Goal: Task Accomplishment & Management: Use online tool/utility

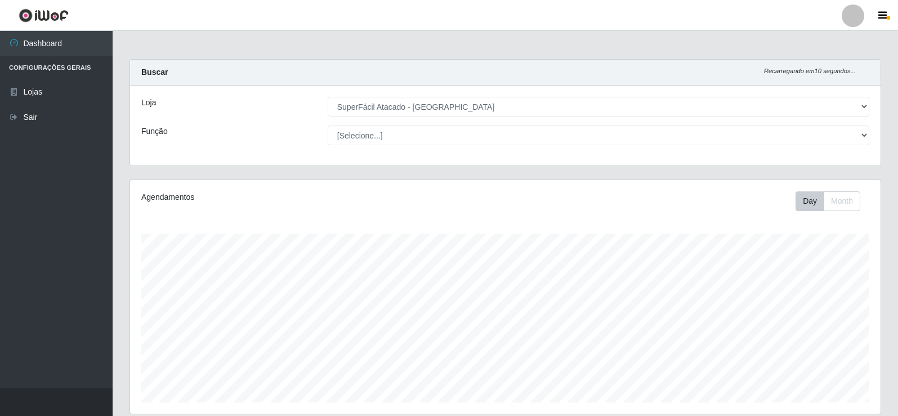
select select "504"
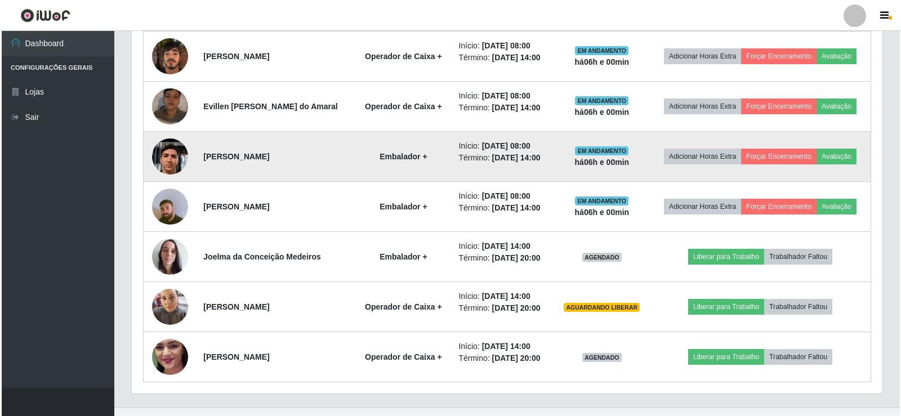
scroll to position [482, 0]
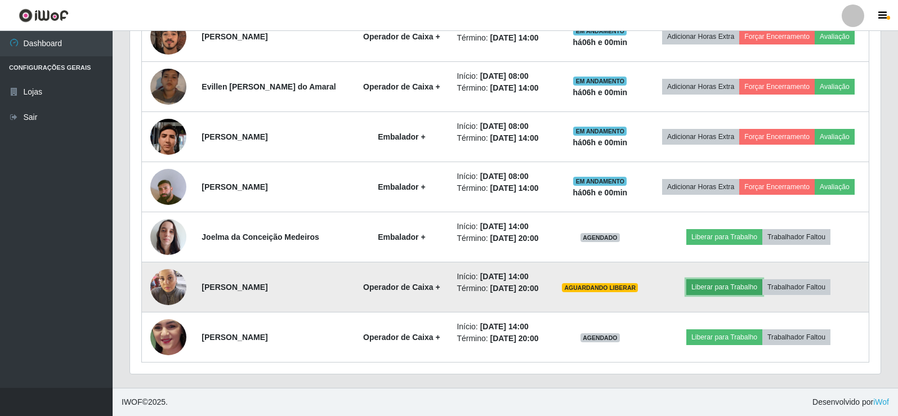
click at [715, 289] on button "Liberar para Trabalho" at bounding box center [725, 287] width 76 height 16
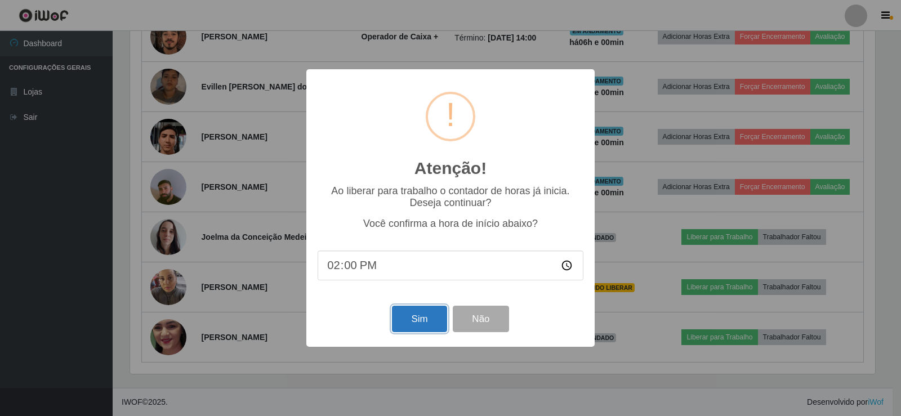
click at [412, 326] on button "Sim" at bounding box center [419, 319] width 55 height 26
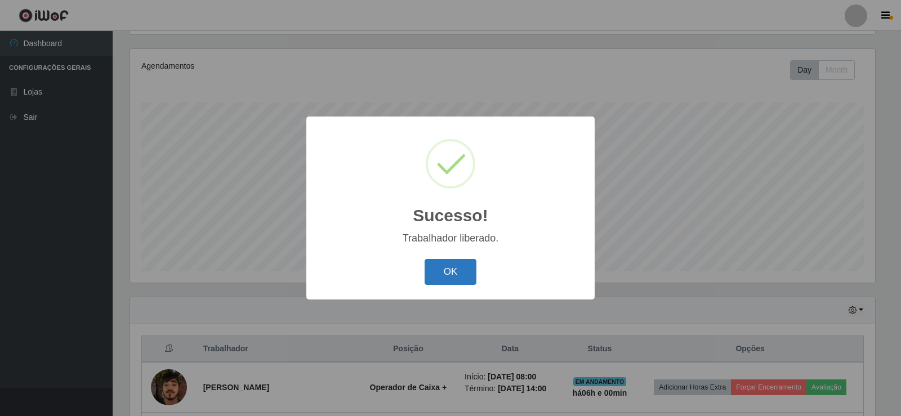
click at [457, 271] on button "OK" at bounding box center [451, 272] width 52 height 26
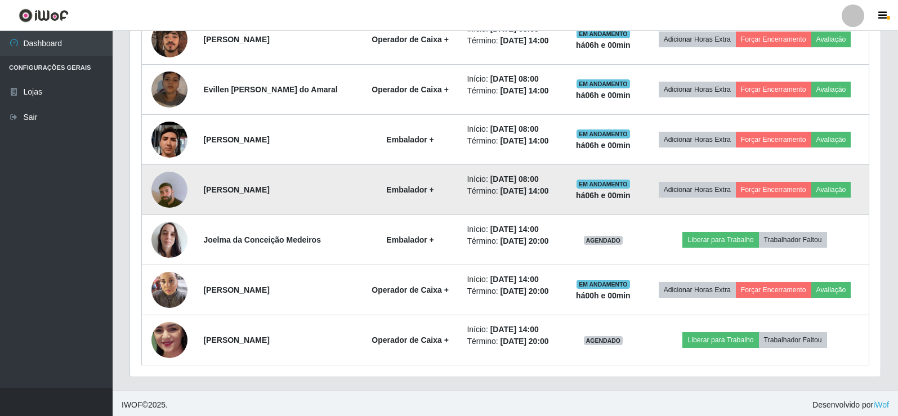
scroll to position [482, 0]
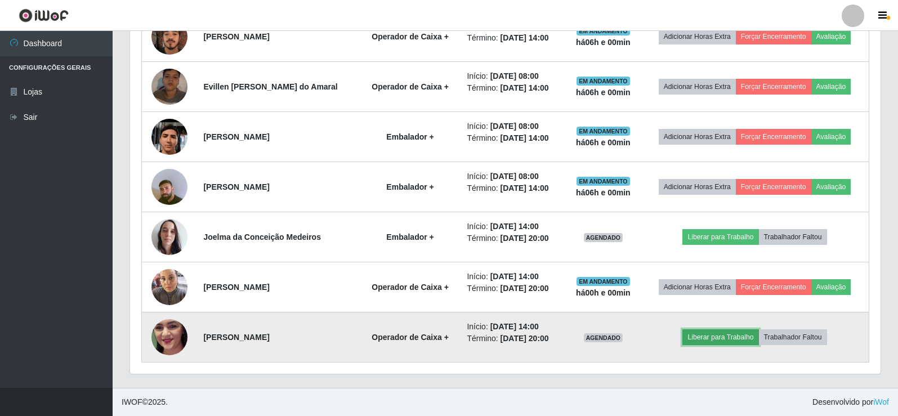
click at [711, 333] on button "Liberar para Trabalho" at bounding box center [721, 337] width 76 height 16
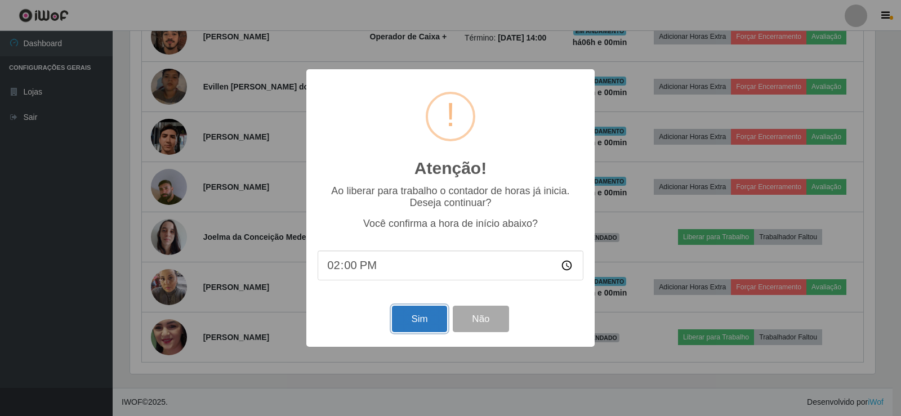
click at [421, 318] on button "Sim" at bounding box center [419, 319] width 55 height 26
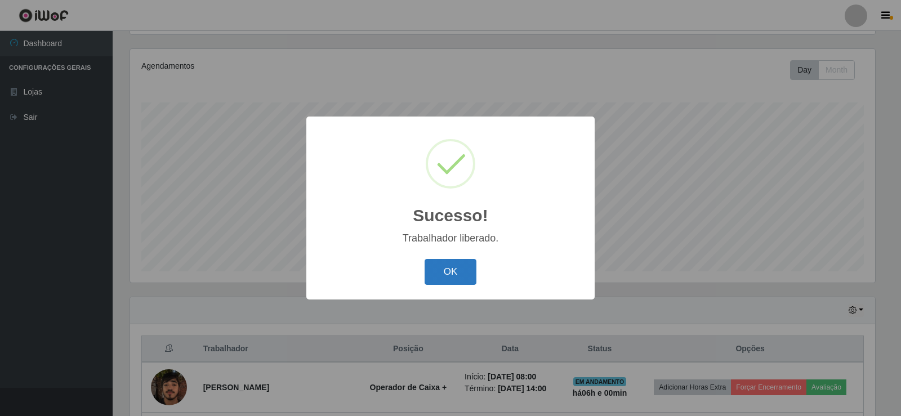
click at [468, 274] on button "OK" at bounding box center [451, 272] width 52 height 26
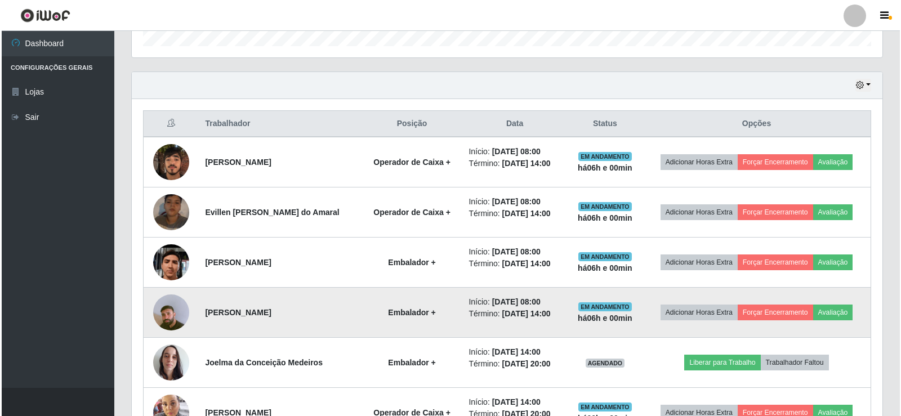
scroll to position [413, 0]
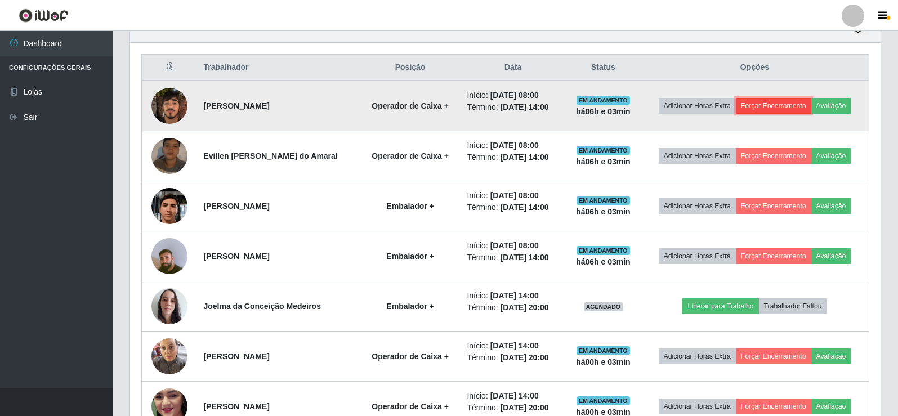
click at [802, 109] on button "Forçar Encerramento" at bounding box center [773, 106] width 75 height 16
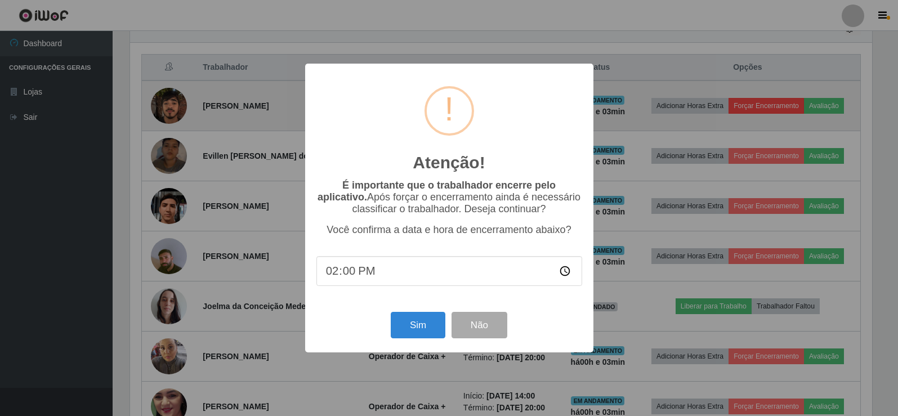
scroll to position [234, 745]
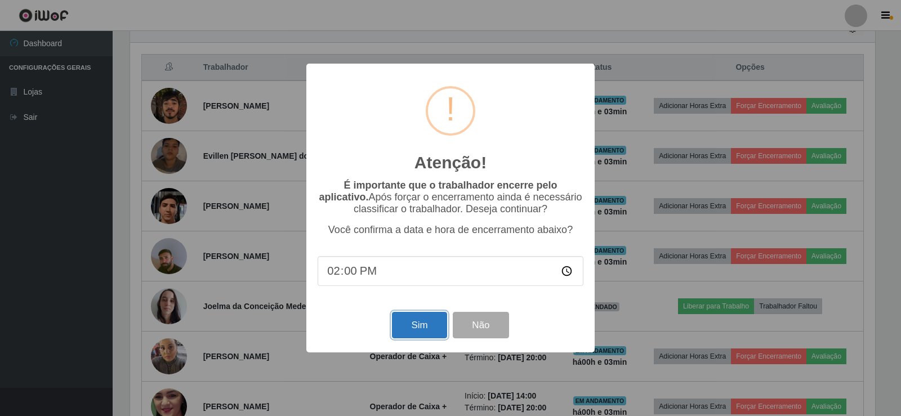
click at [428, 327] on button "Sim" at bounding box center [419, 325] width 55 height 26
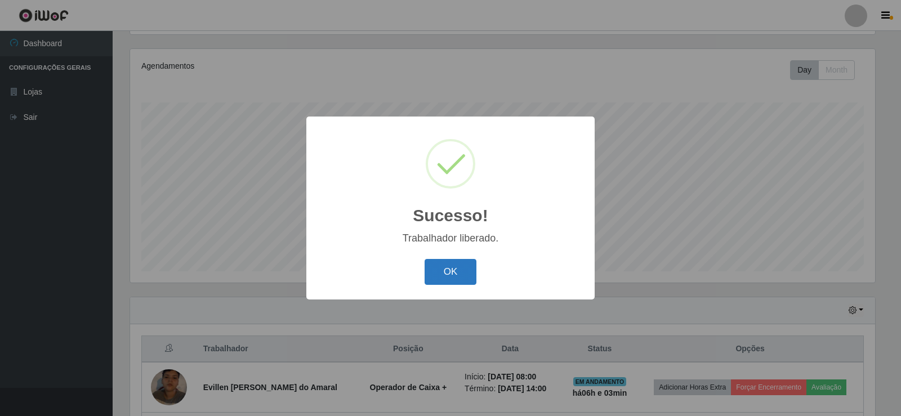
click at [436, 276] on button "OK" at bounding box center [451, 272] width 52 height 26
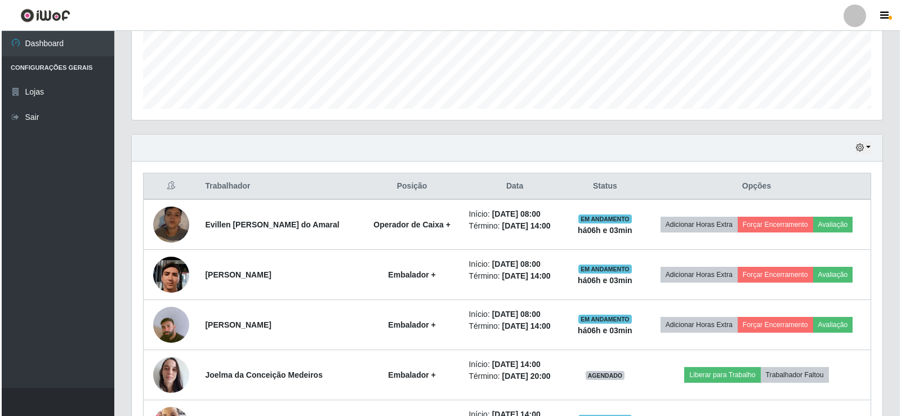
scroll to position [432, 0]
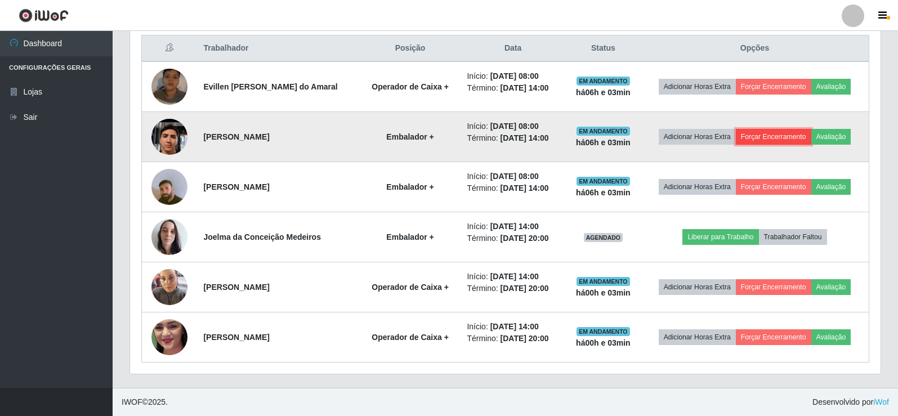
click at [793, 139] on button "Forçar Encerramento" at bounding box center [773, 137] width 75 height 16
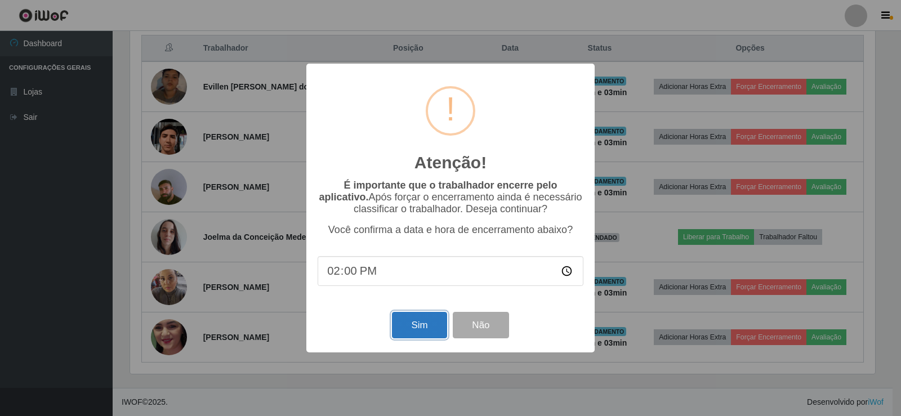
click at [426, 320] on button "Sim" at bounding box center [419, 325] width 55 height 26
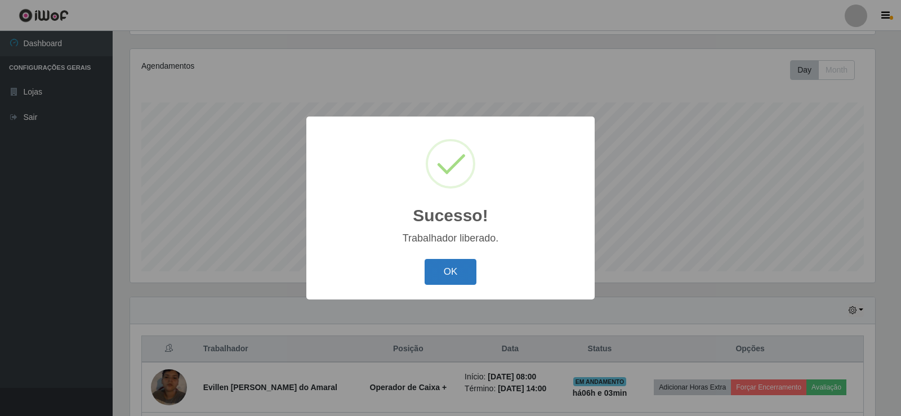
click at [449, 268] on button "OK" at bounding box center [451, 272] width 52 height 26
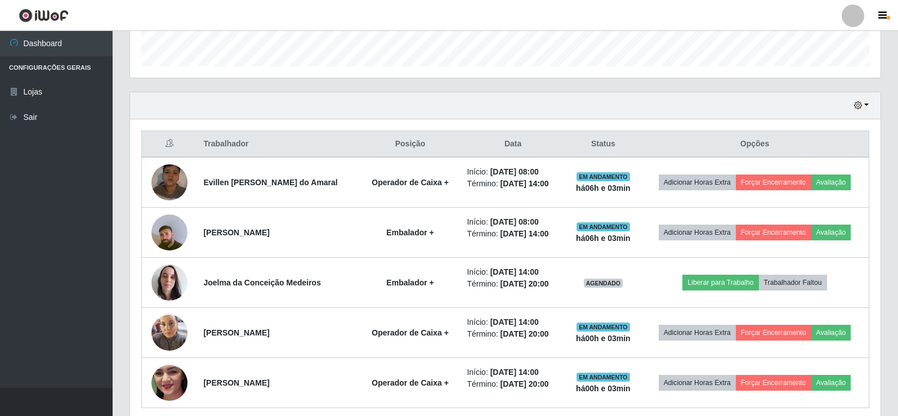
scroll to position [382, 0]
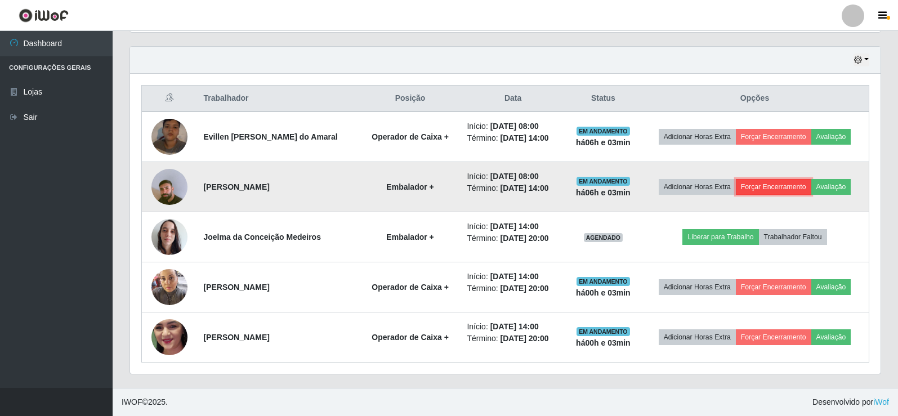
click at [777, 194] on button "Forçar Encerramento" at bounding box center [773, 187] width 75 height 16
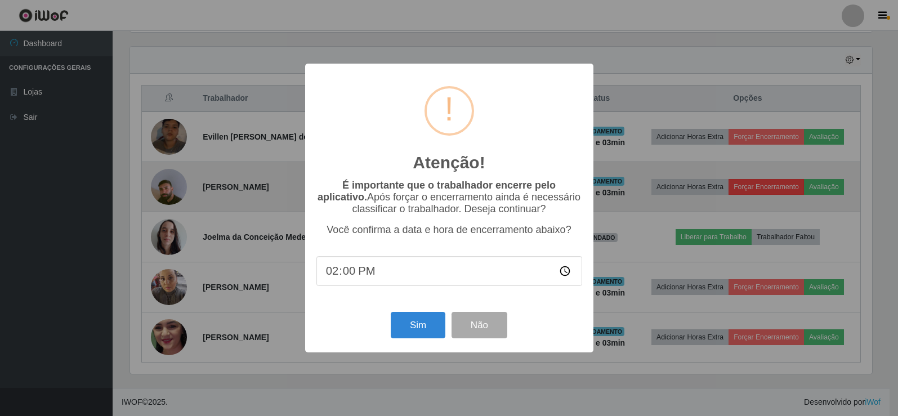
scroll to position [234, 745]
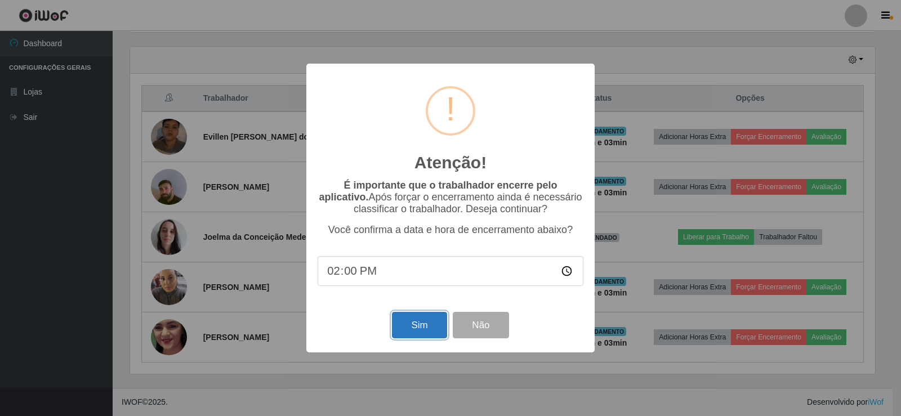
click at [413, 330] on button "Sim" at bounding box center [419, 325] width 55 height 26
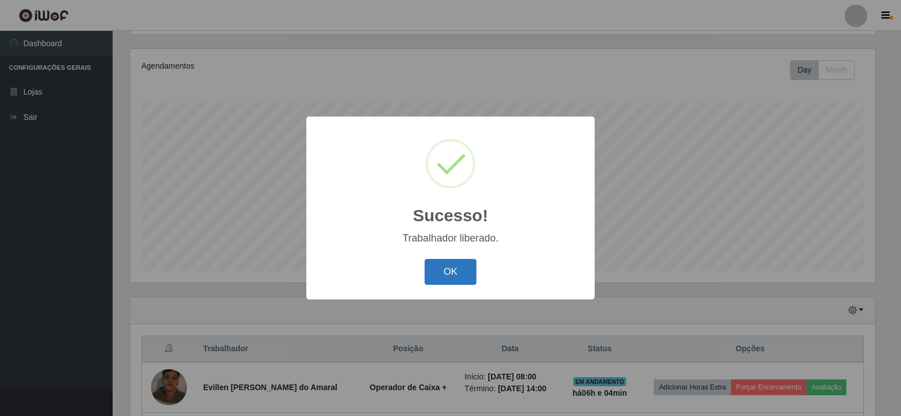
click at [439, 274] on button "OK" at bounding box center [451, 272] width 52 height 26
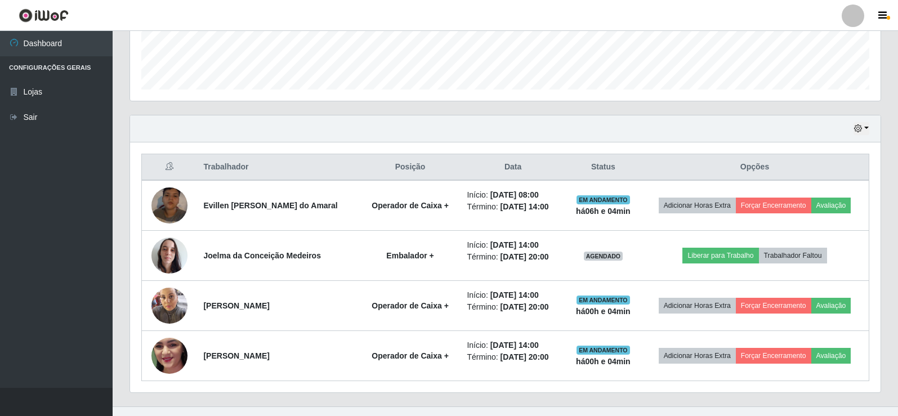
scroll to position [0, 0]
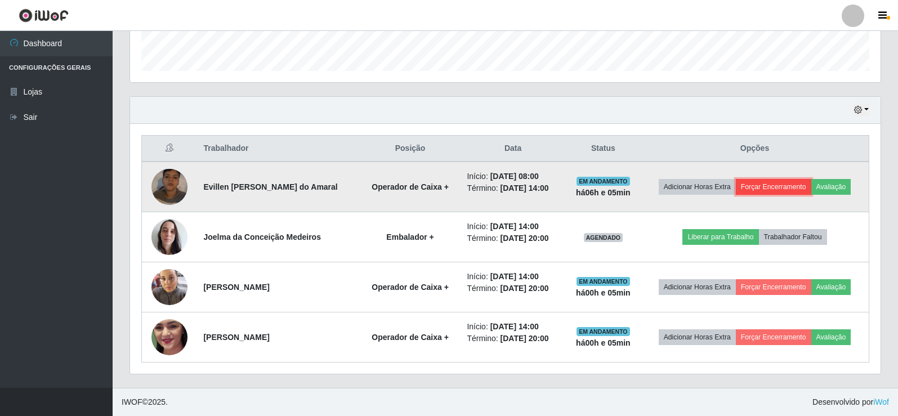
click at [800, 186] on button "Forçar Encerramento" at bounding box center [773, 187] width 75 height 16
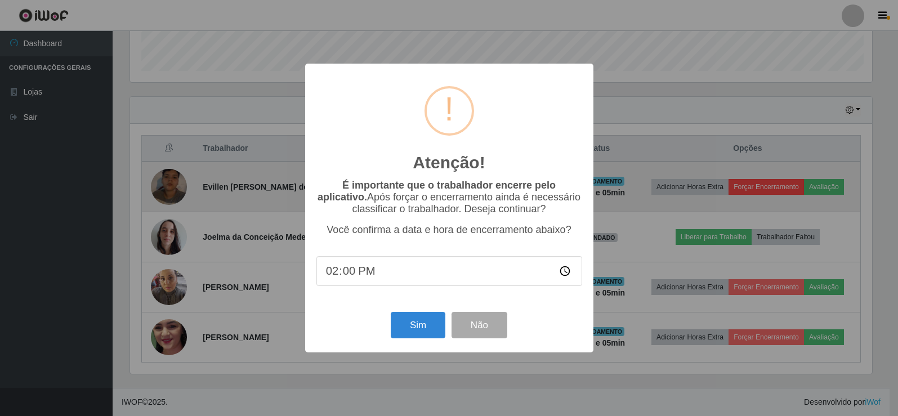
scroll to position [234, 745]
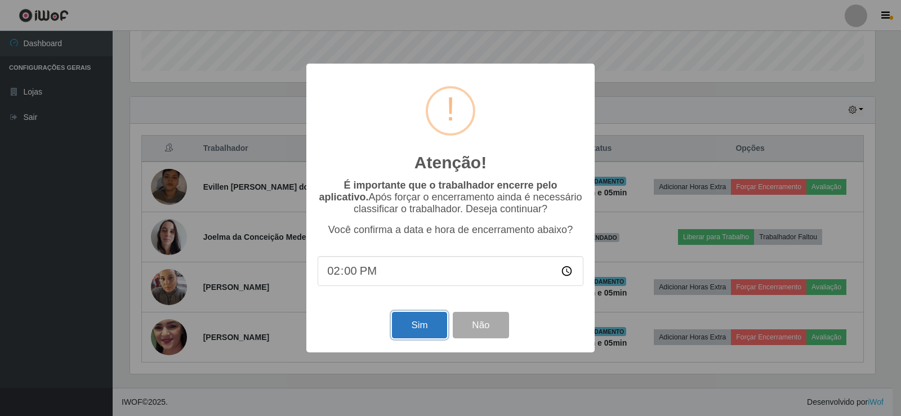
click at [430, 335] on button "Sim" at bounding box center [419, 325] width 55 height 26
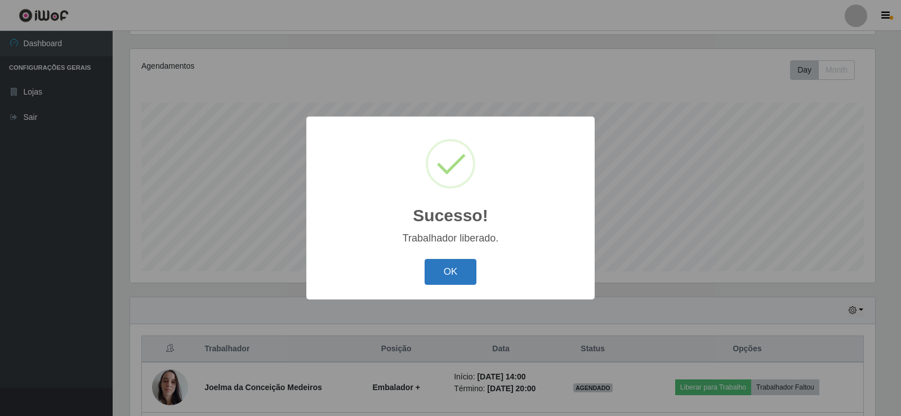
click at [444, 273] on button "OK" at bounding box center [451, 272] width 52 height 26
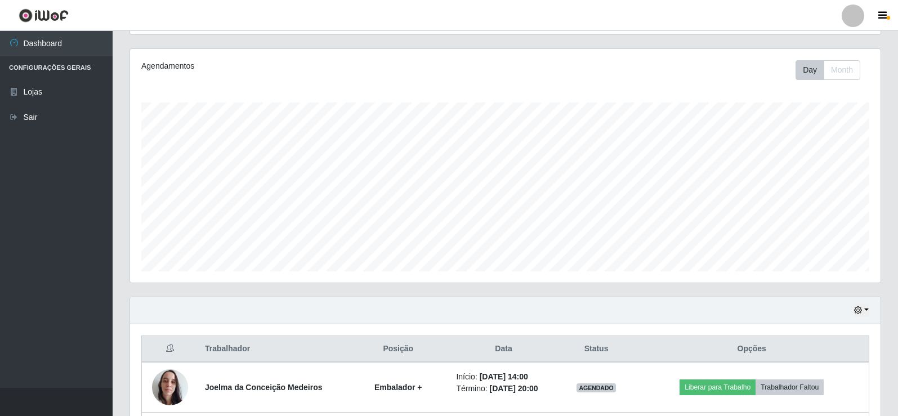
scroll to position [282, 0]
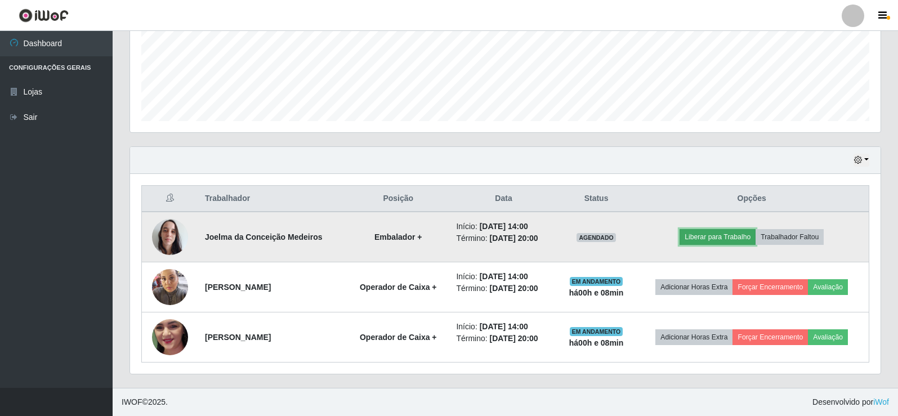
click at [736, 241] on button "Liberar para Trabalho" at bounding box center [718, 237] width 76 height 16
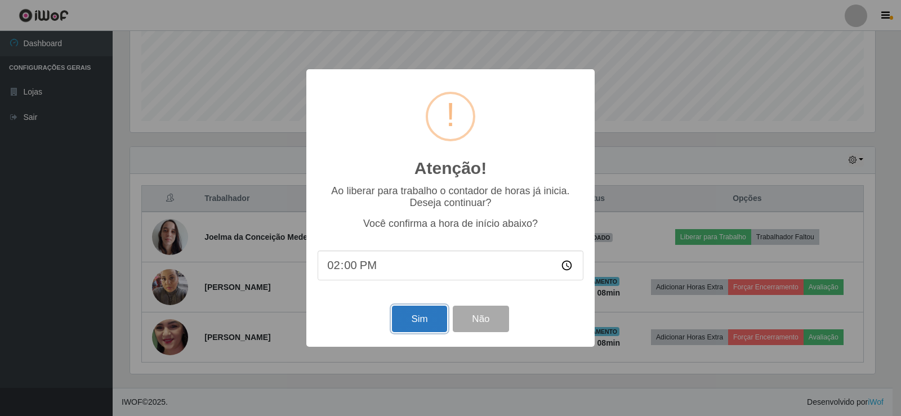
click at [406, 320] on button "Sim" at bounding box center [419, 319] width 55 height 26
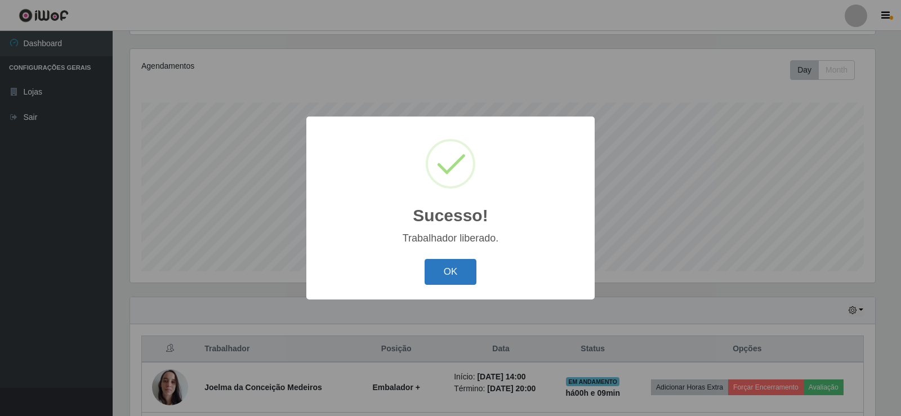
click at [440, 266] on button "OK" at bounding box center [451, 272] width 52 height 26
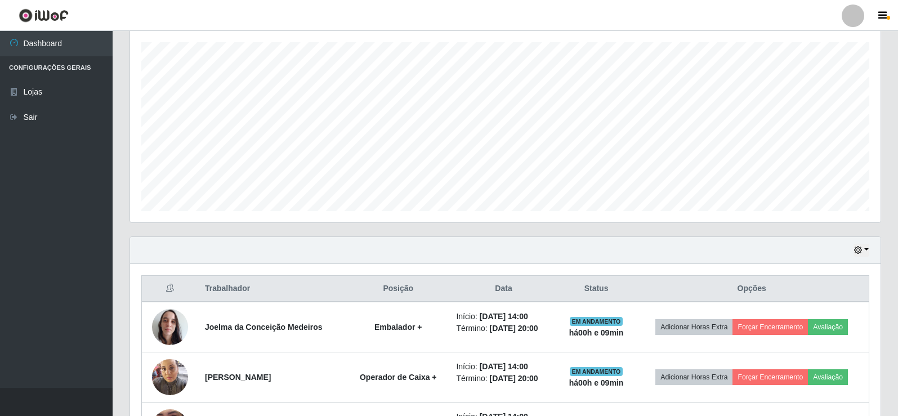
scroll to position [282, 0]
